Goal: Use online tool/utility: Utilize a website feature to perform a specific function

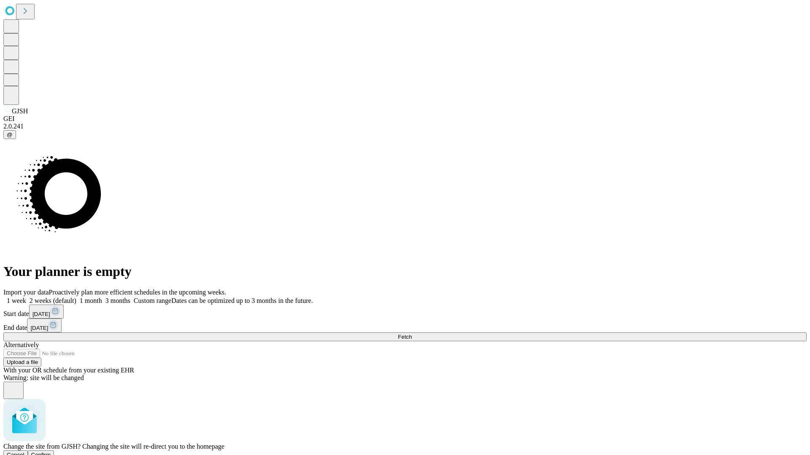
click at [51, 452] on span "Confirm" at bounding box center [41, 455] width 20 height 6
click at [102, 297] on label "1 month" at bounding box center [89, 300] width 26 height 7
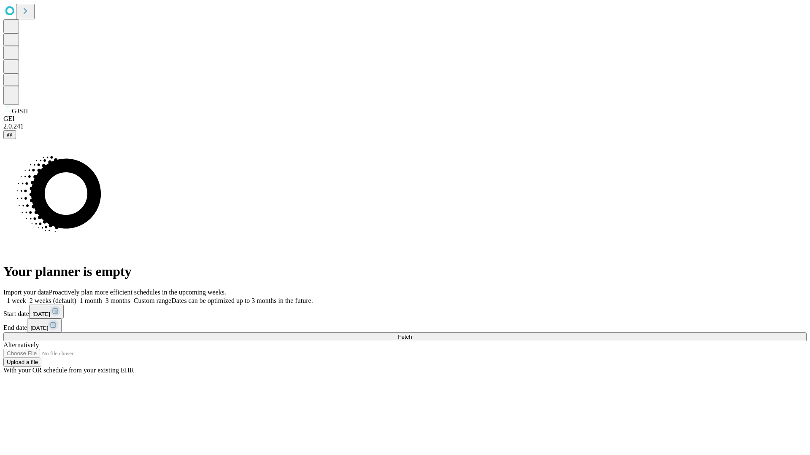
click at [412, 334] on span "Fetch" at bounding box center [405, 337] width 14 height 6
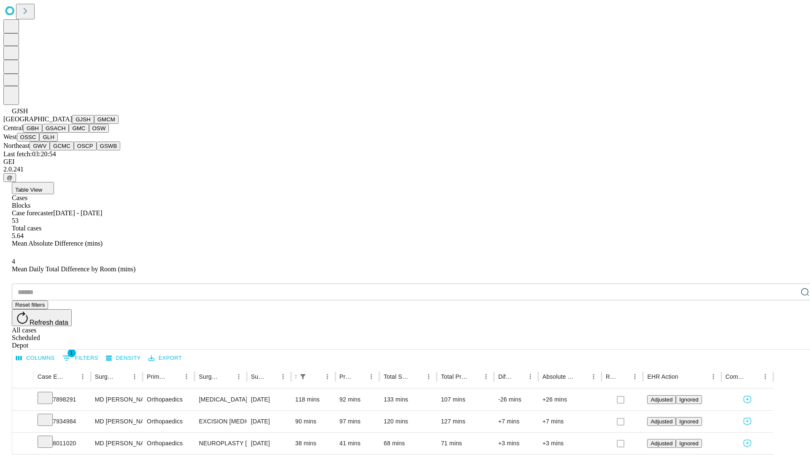
click at [94, 124] on button "GMCM" at bounding box center [106, 119] width 24 height 9
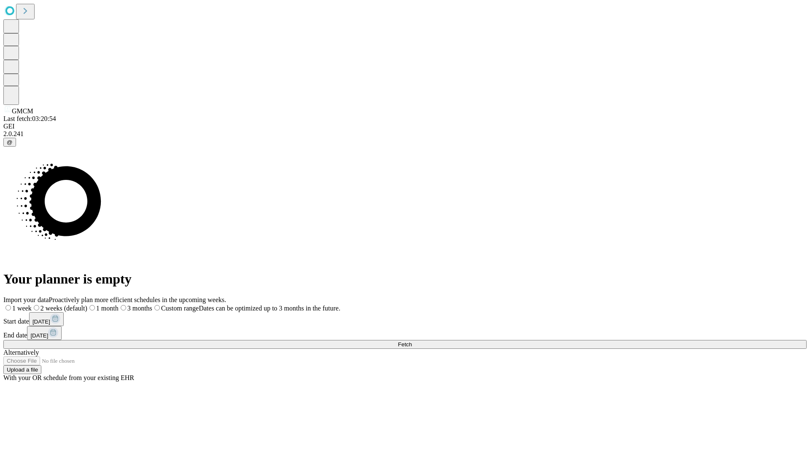
click at [118, 305] on label "1 month" at bounding box center [102, 308] width 31 height 7
click at [412, 342] on span "Fetch" at bounding box center [405, 345] width 14 height 6
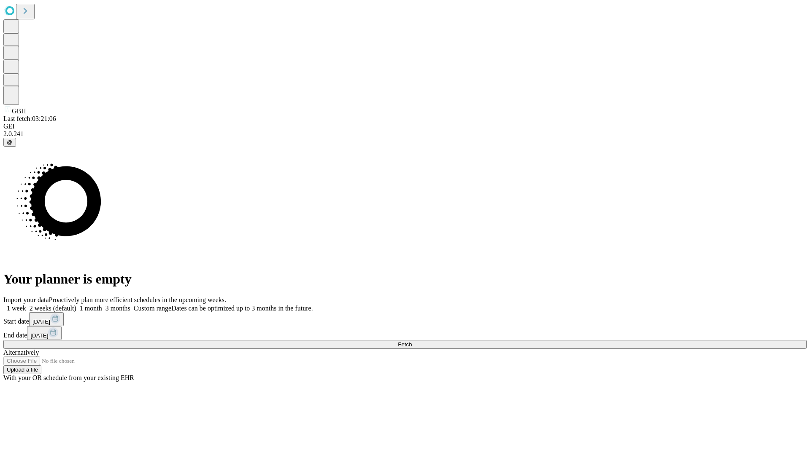
click at [412, 342] on span "Fetch" at bounding box center [405, 345] width 14 height 6
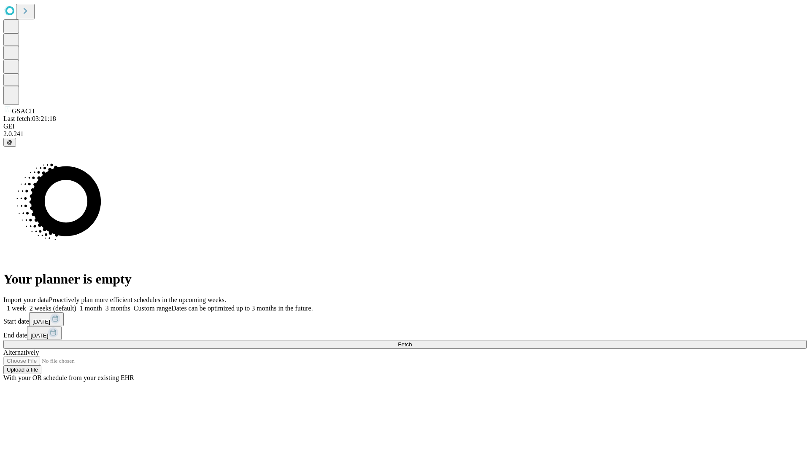
click at [102, 305] on label "1 month" at bounding box center [89, 308] width 26 height 7
click at [412, 342] on span "Fetch" at bounding box center [405, 345] width 14 height 6
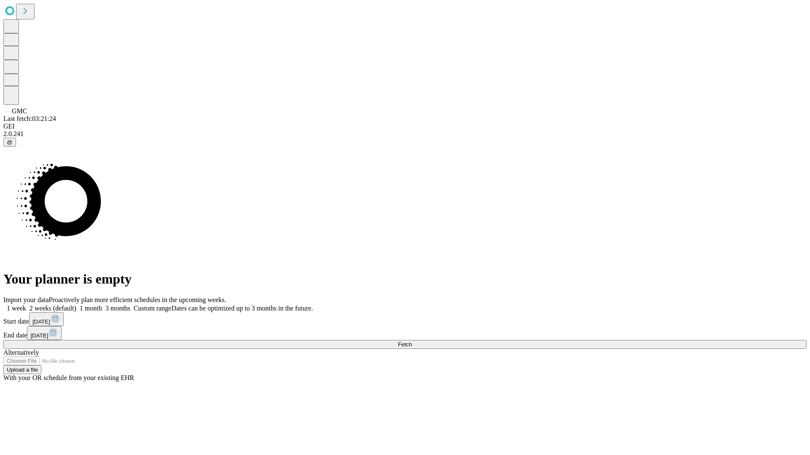
click at [412, 342] on span "Fetch" at bounding box center [405, 345] width 14 height 6
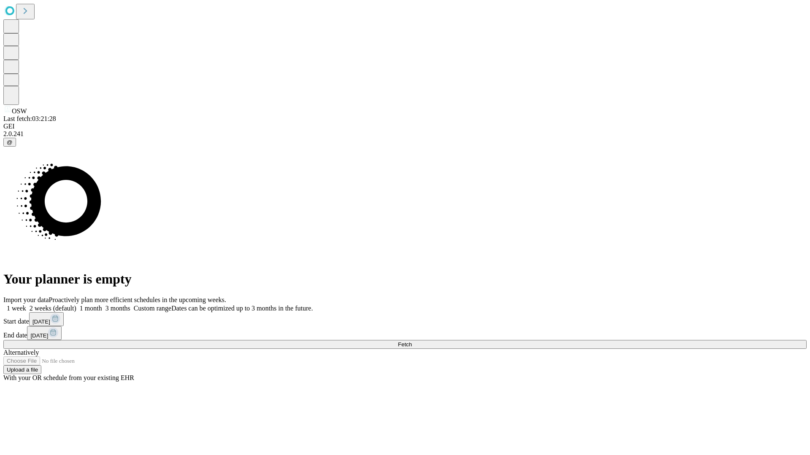
click at [412, 342] on span "Fetch" at bounding box center [405, 345] width 14 height 6
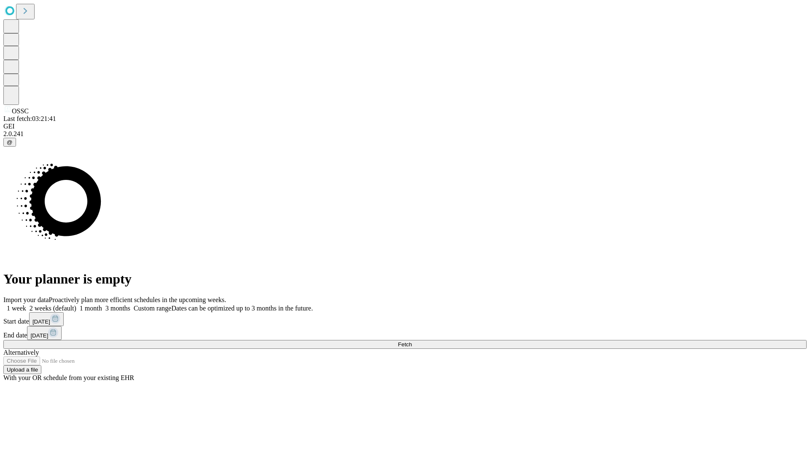
click at [412, 342] on span "Fetch" at bounding box center [405, 345] width 14 height 6
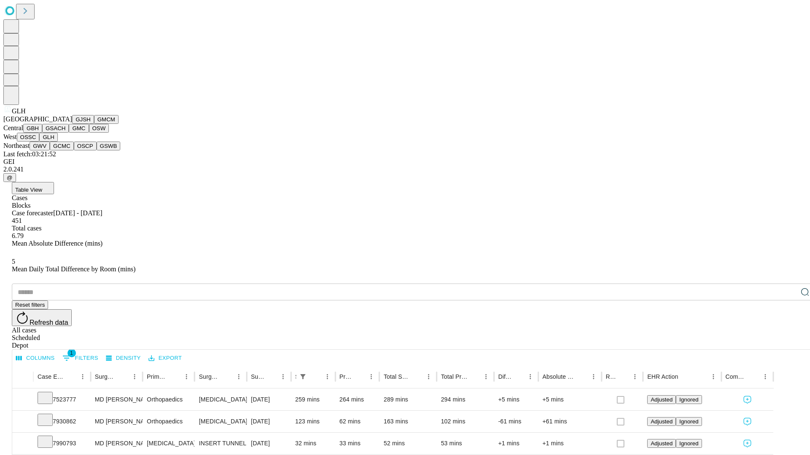
click at [50, 151] on button "GWV" at bounding box center [40, 146] width 20 height 9
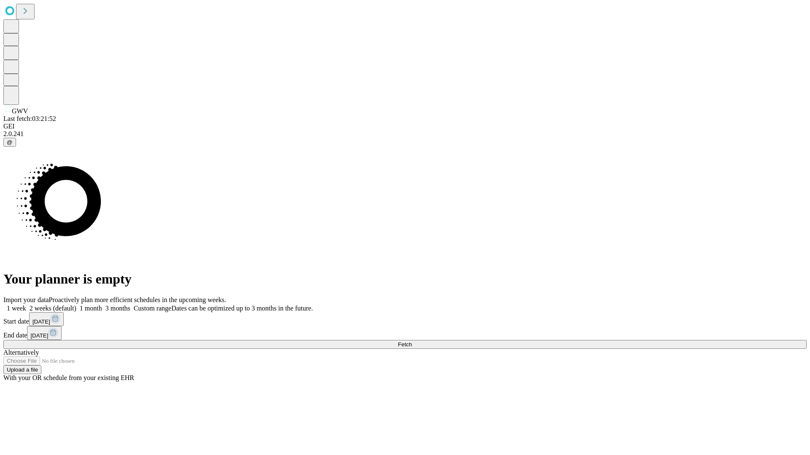
click at [102, 305] on label "1 month" at bounding box center [89, 308] width 26 height 7
click at [412, 342] on span "Fetch" at bounding box center [405, 345] width 14 height 6
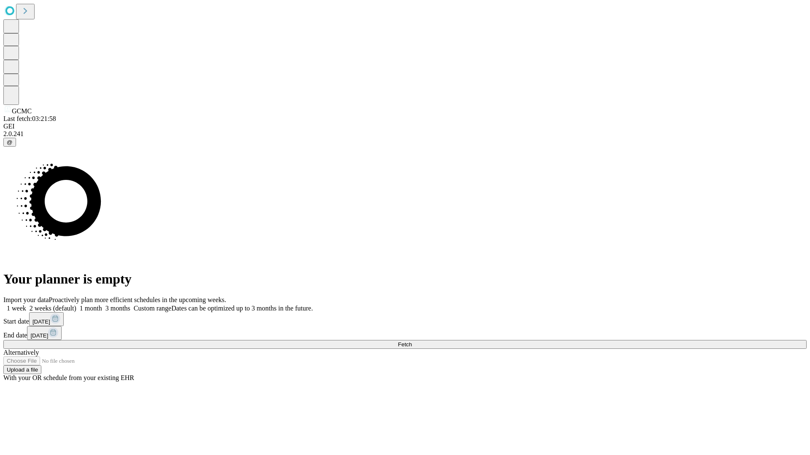
click at [412, 342] on span "Fetch" at bounding box center [405, 345] width 14 height 6
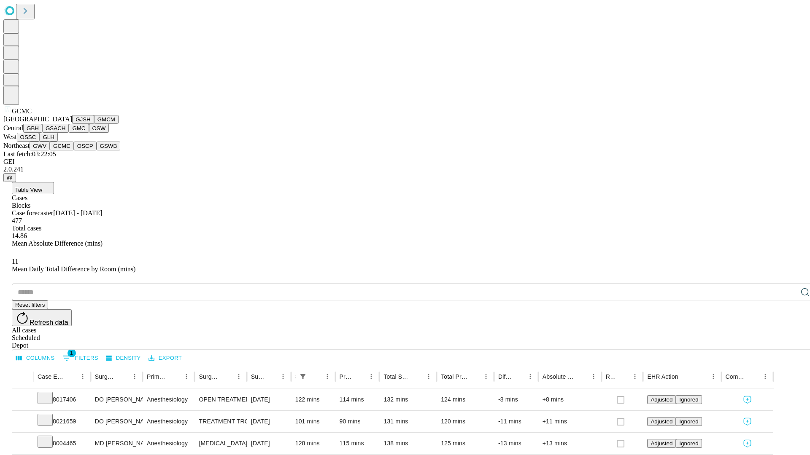
click at [74, 151] on button "OSCP" at bounding box center [85, 146] width 23 height 9
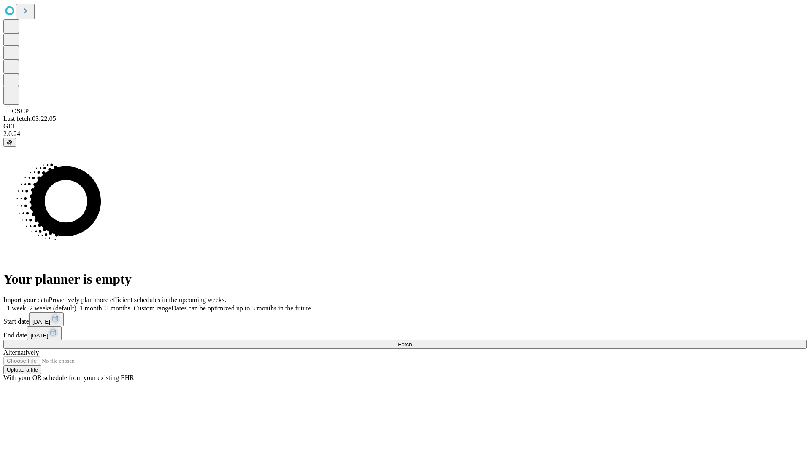
click at [102, 305] on label "1 month" at bounding box center [89, 308] width 26 height 7
click at [412, 342] on span "Fetch" at bounding box center [405, 345] width 14 height 6
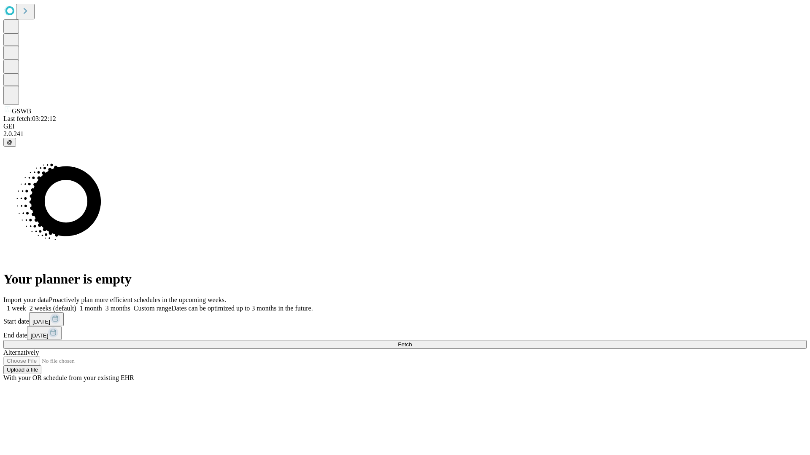
click at [412, 342] on span "Fetch" at bounding box center [405, 345] width 14 height 6
